Goal: Task Accomplishment & Management: Manage account settings

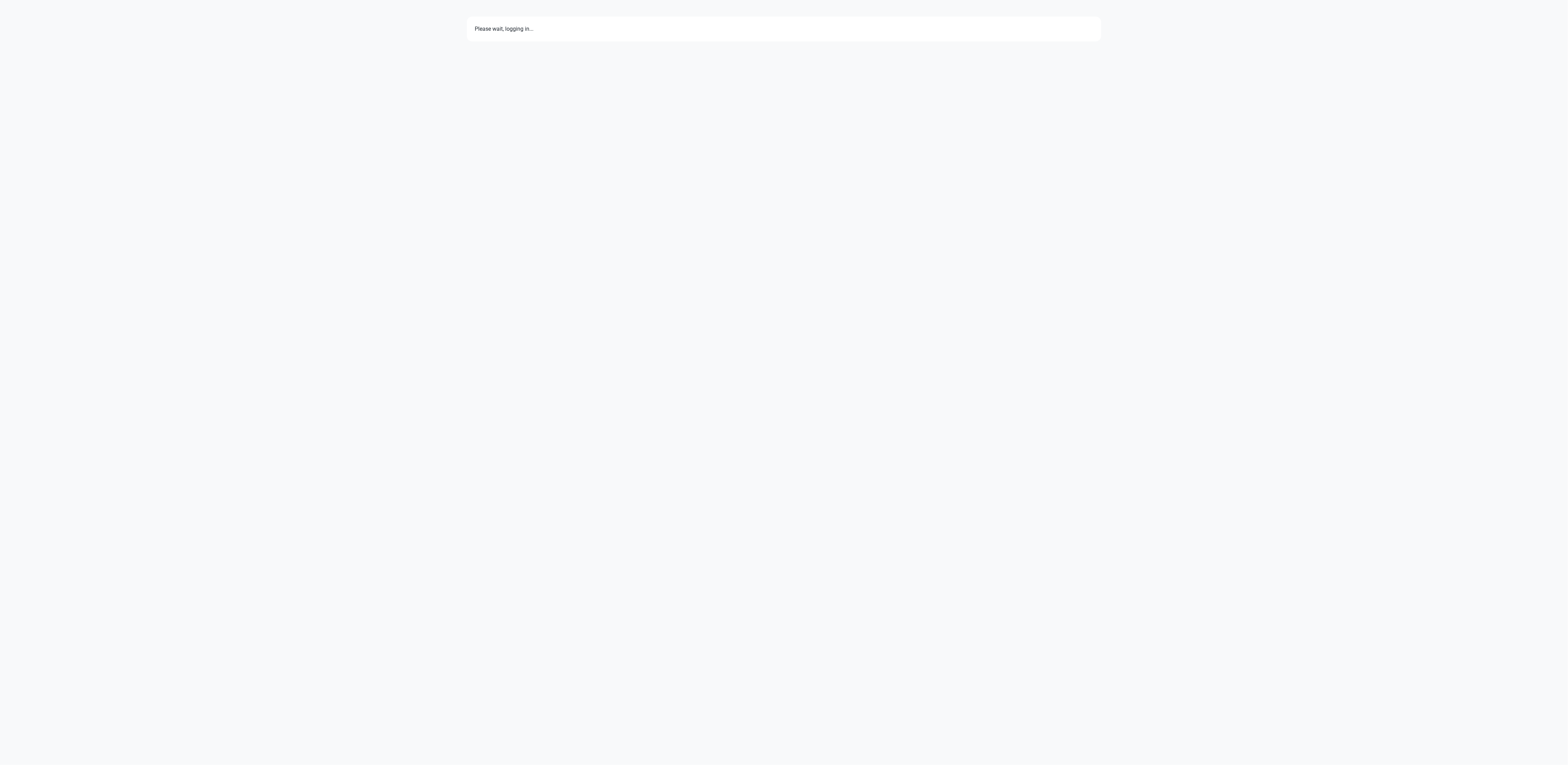
select select "7d"
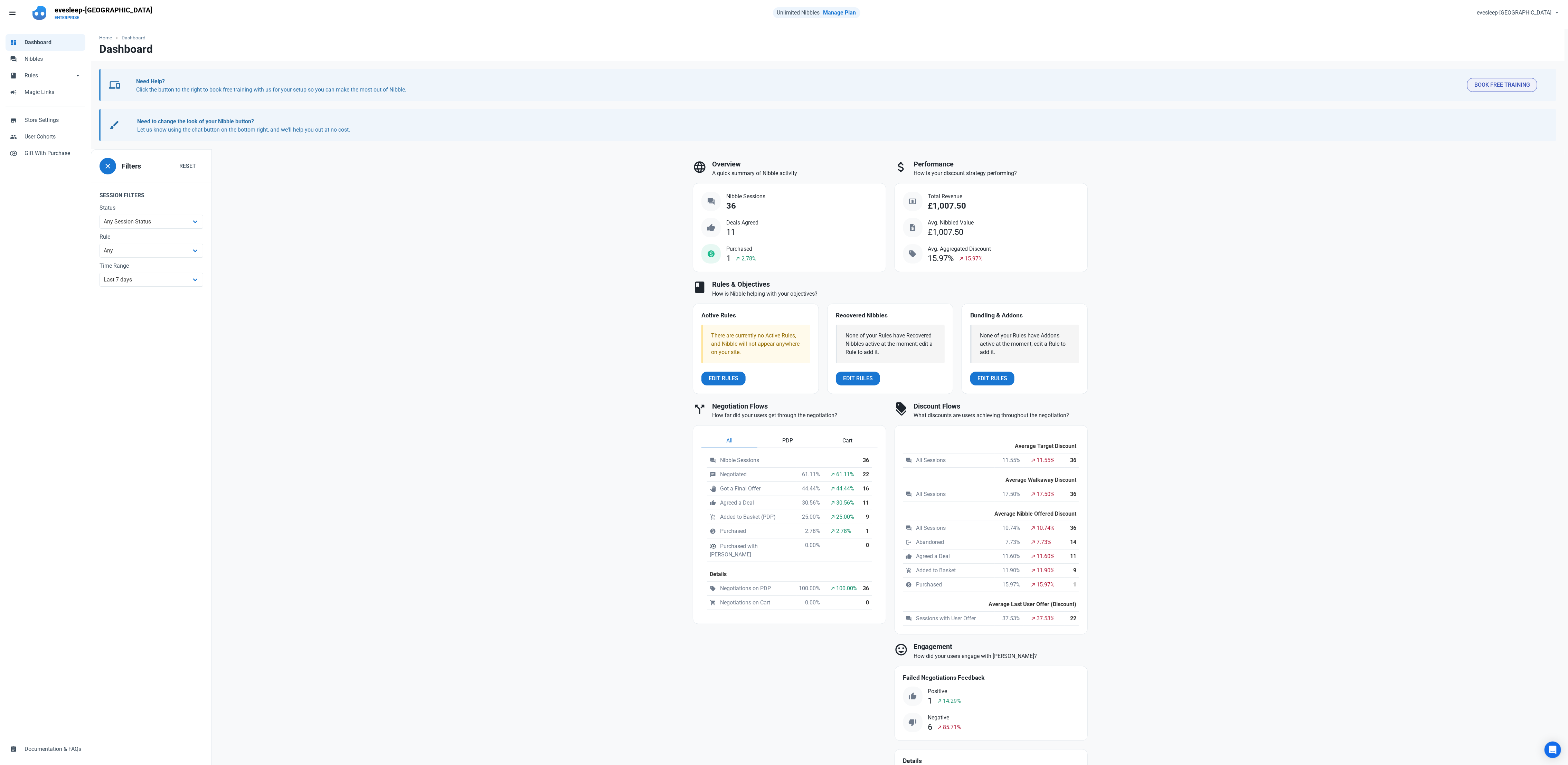
scroll to position [4, 0]
click at [47, 74] on span "Rules" at bounding box center [49, 75] width 50 height 9
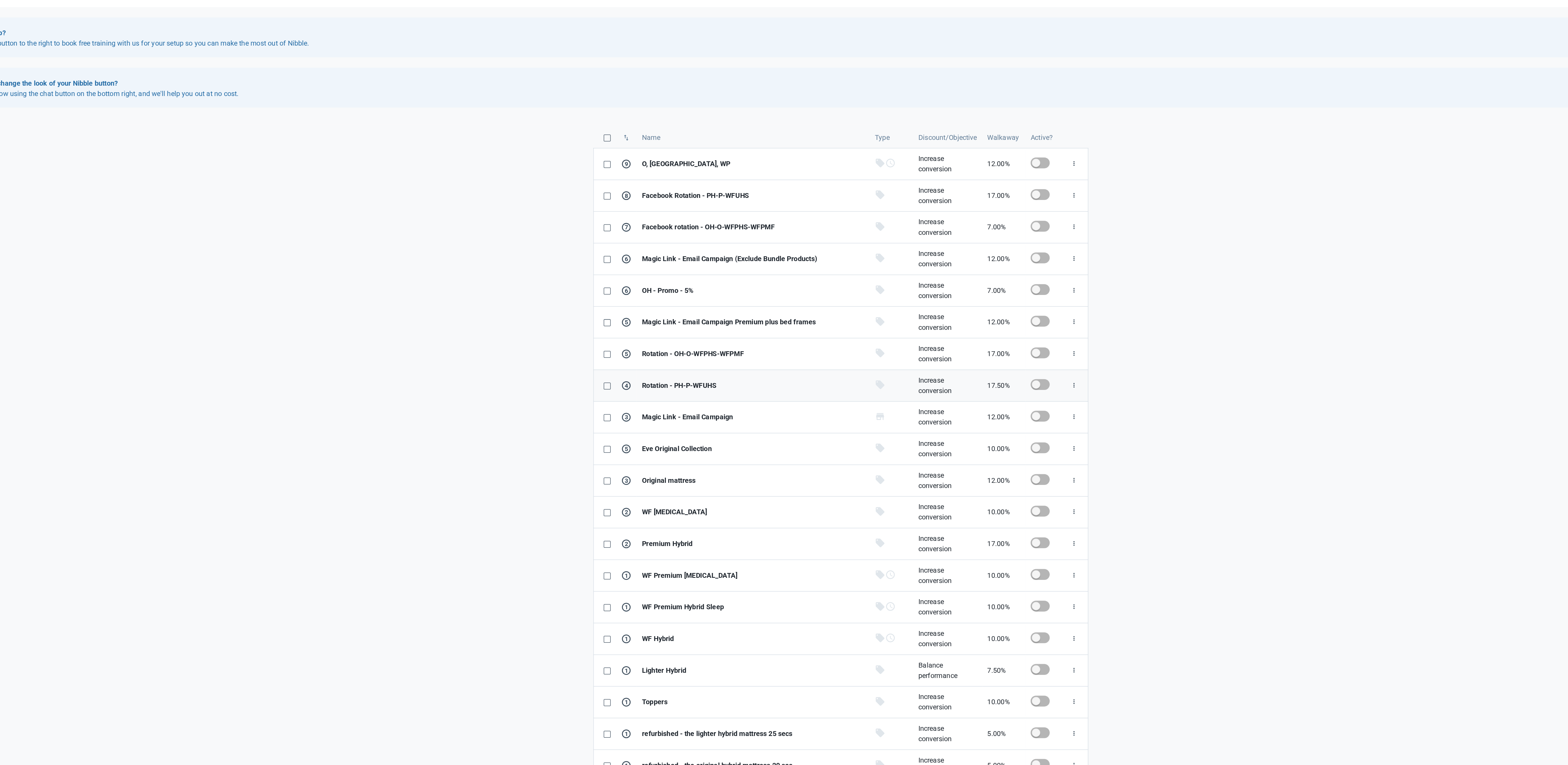
click at [980, 376] on td at bounding box center [990, 366] width 27 height 25
click at [986, 369] on span at bounding box center [989, 366] width 15 height 9
click at [985, 368] on input "checkbox" at bounding box center [983, 366] width 4 height 4
checkbox input "true"
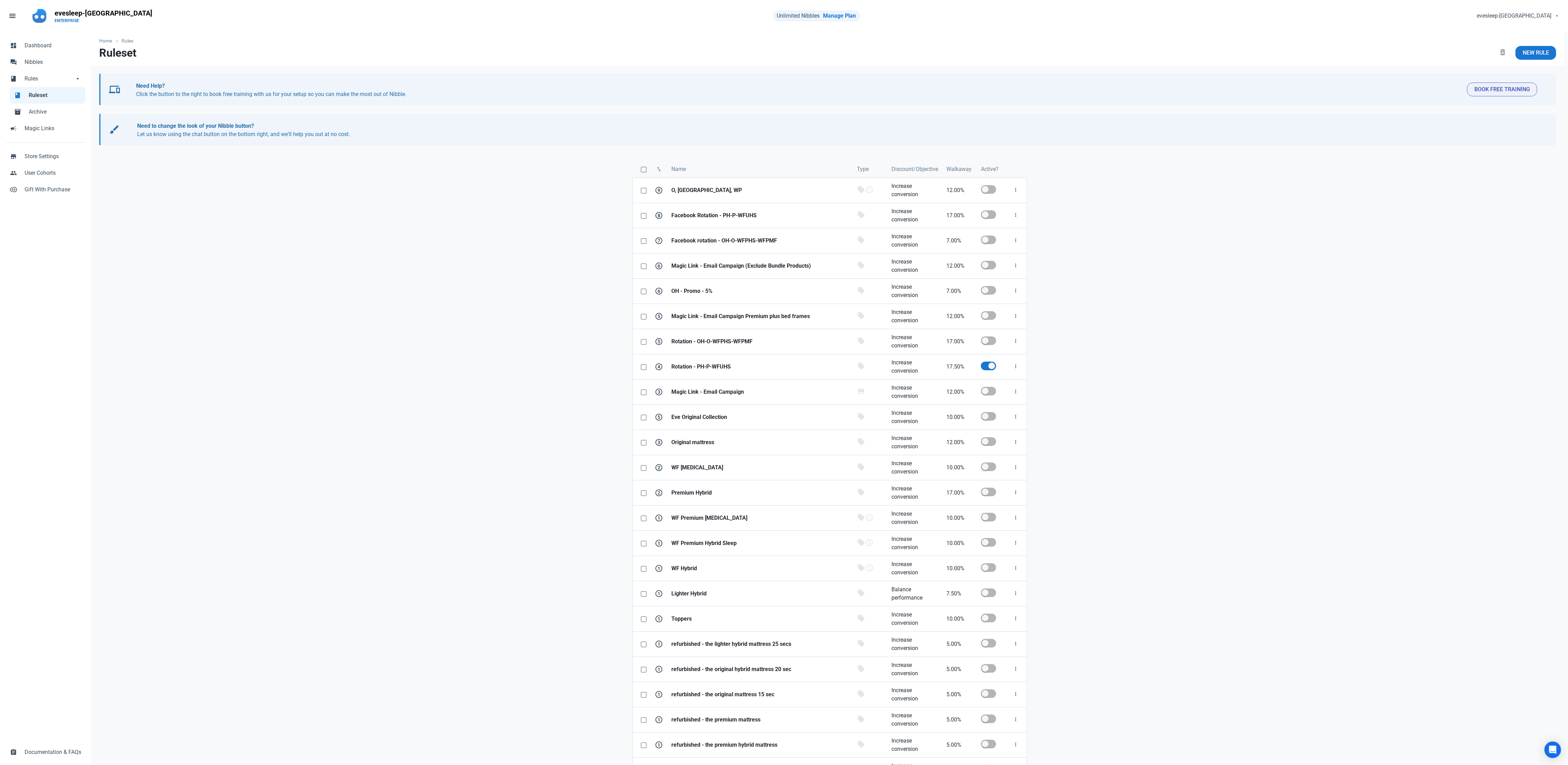
click at [1120, 22] on div "evesleep-uk person Account & Plan ENTERPRISE receipt Usage logout Log Out" at bounding box center [1212, 16] width 704 height 21
